Goal: Find specific page/section: Find specific page/section

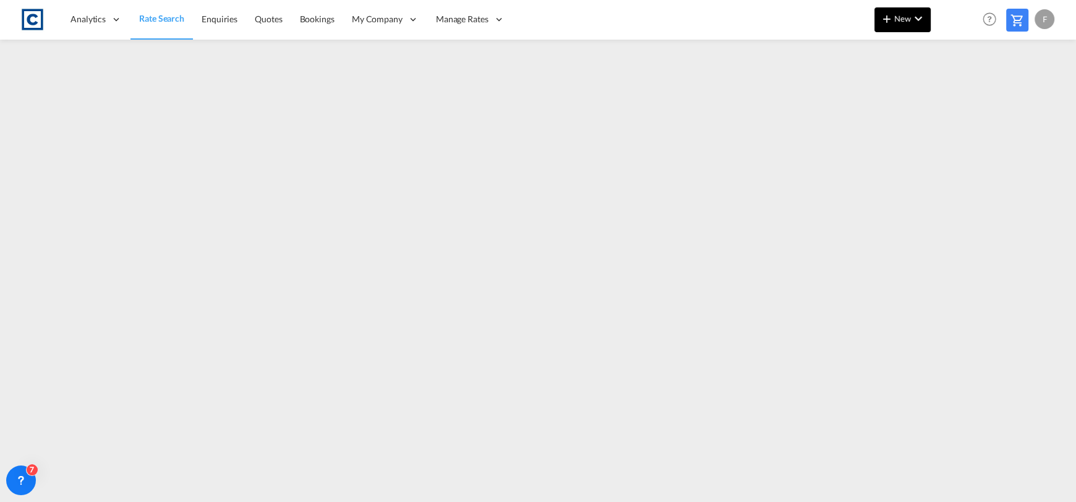
click at [921, 14] on md-icon "icon-chevron-down" at bounding box center [918, 18] width 15 height 15
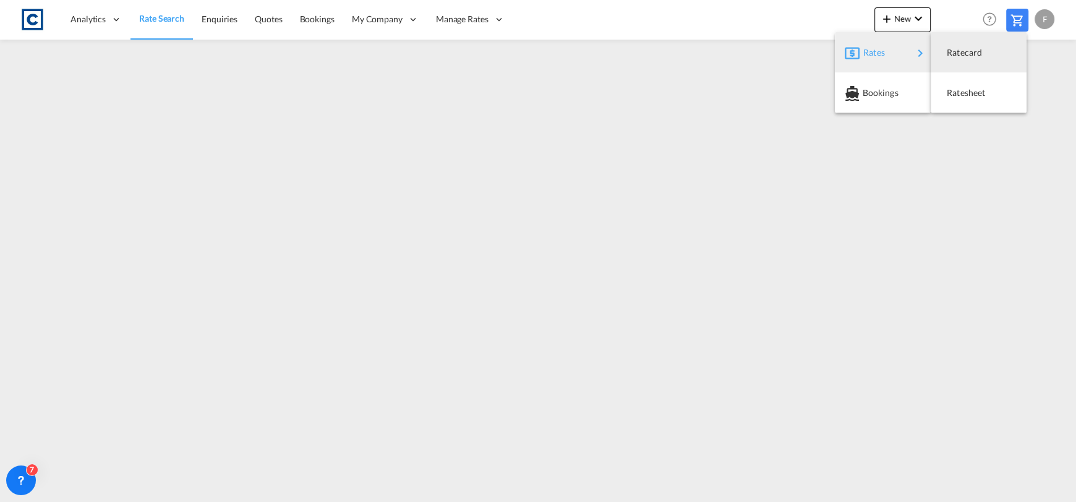
click at [280, 16] on md-backdrop at bounding box center [538, 251] width 1076 height 502
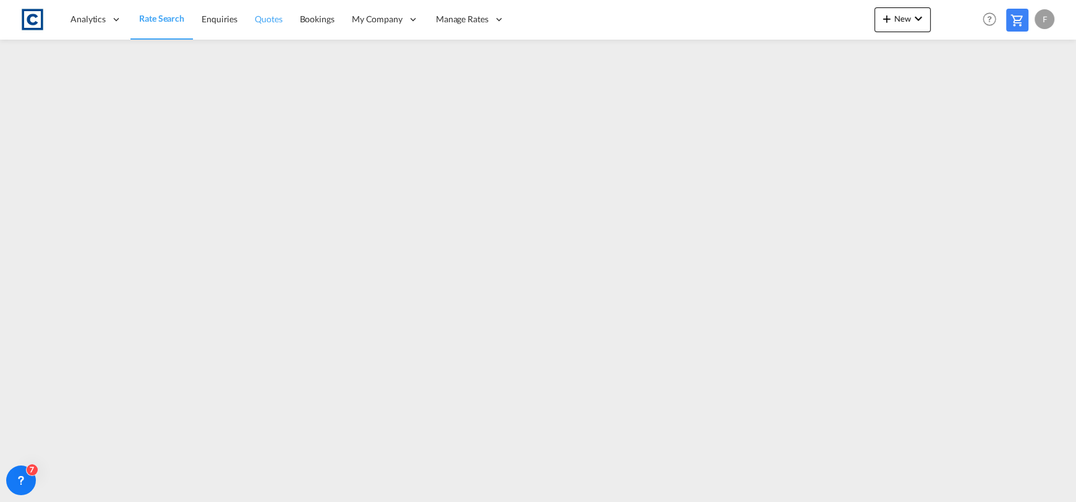
click at [254, 32] on link "Quotes" at bounding box center [268, 19] width 45 height 40
